Goal: Navigation & Orientation: Find specific page/section

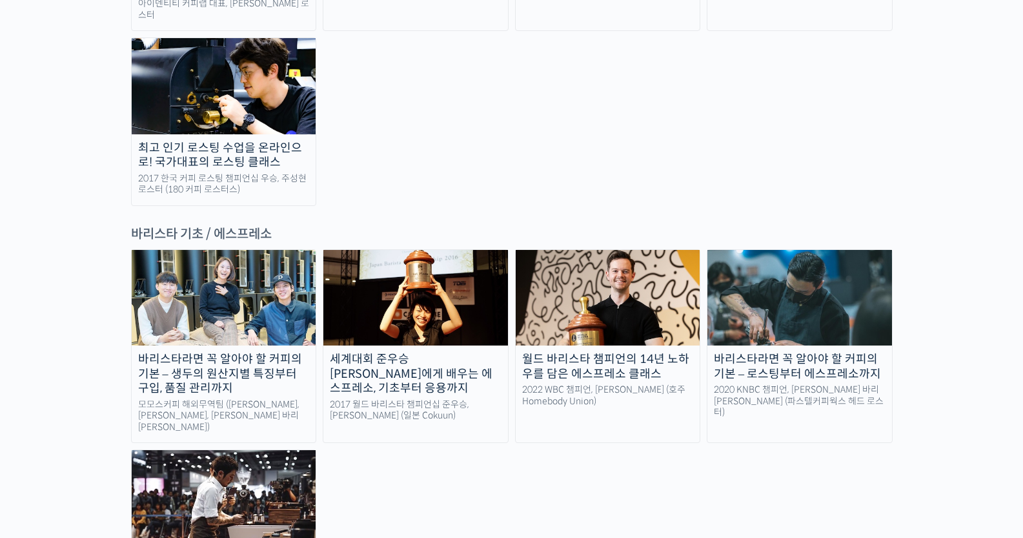
scroll to position [1549, 0]
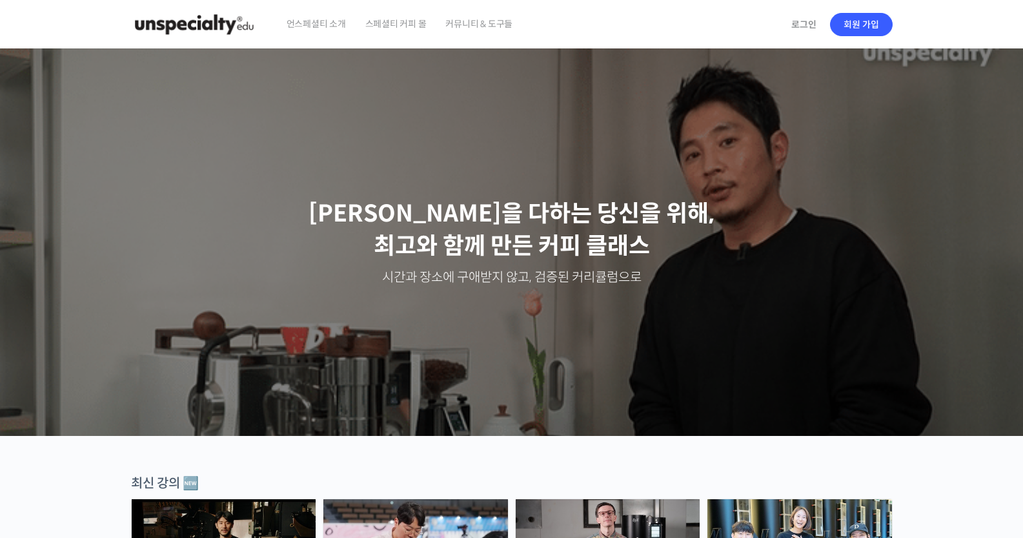
click at [316, 23] on span "언스페셜티 소개" at bounding box center [316, 23] width 59 height 49
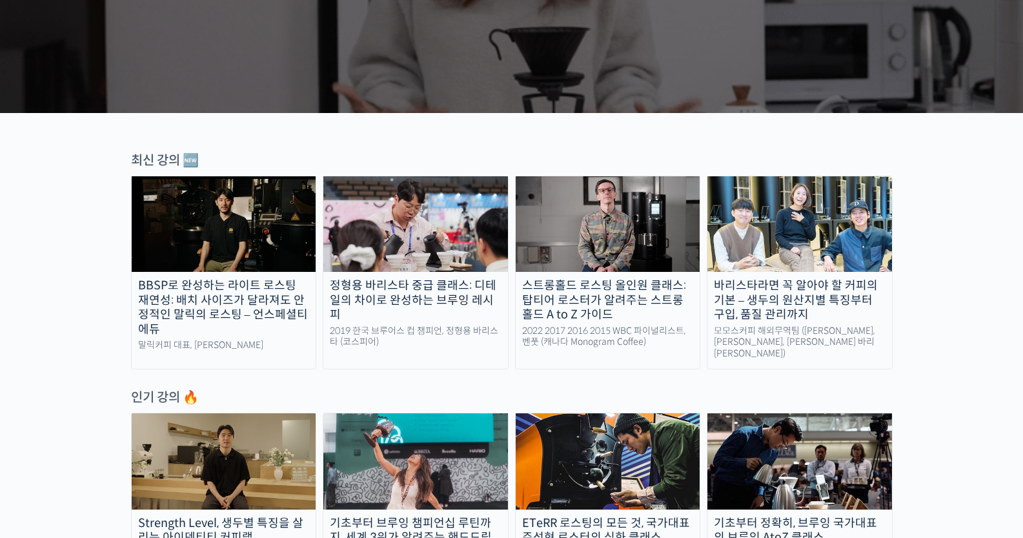
scroll to position [645, 0]
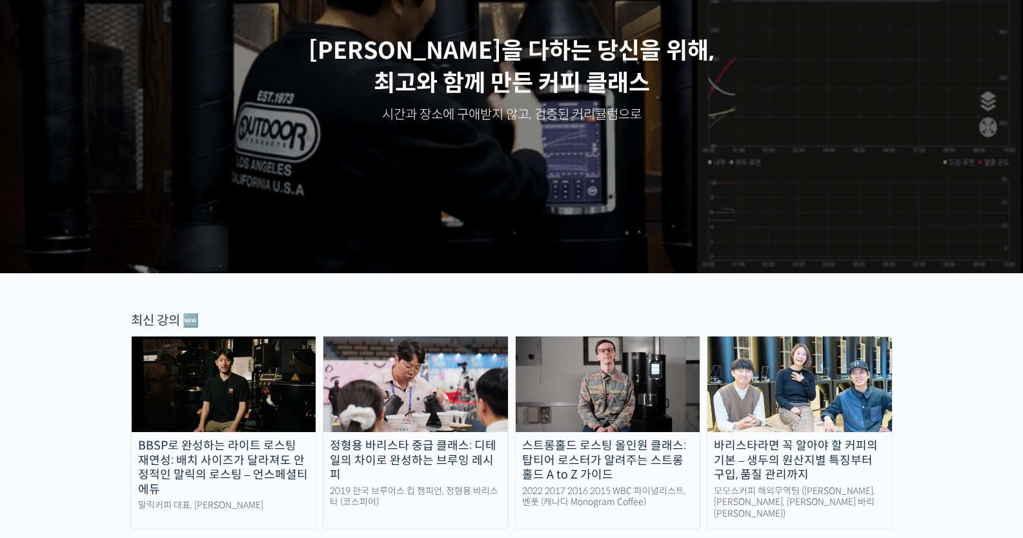
scroll to position [323, 0]
